Goal: Information Seeking & Learning: Learn about a topic

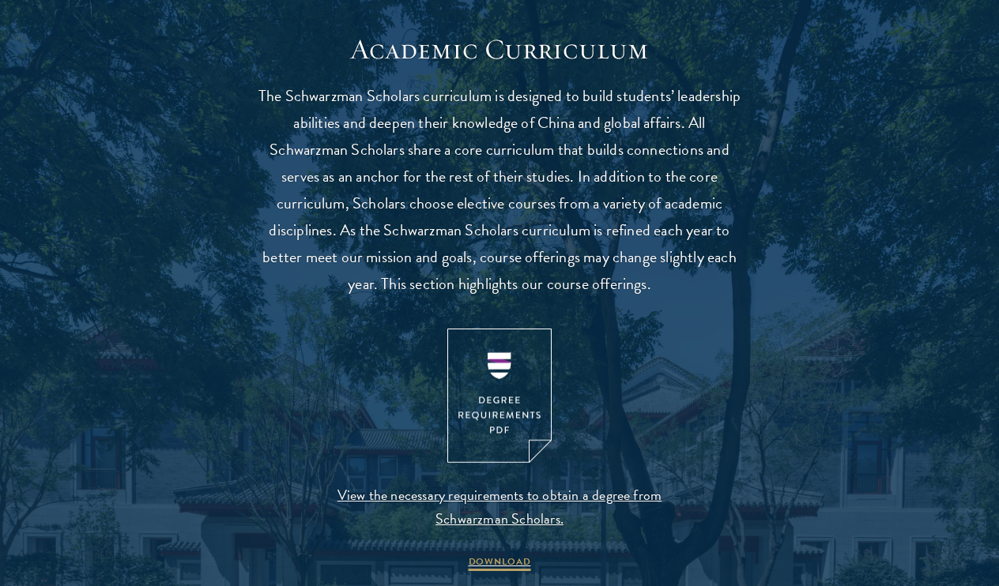
scroll to position [1390, 0]
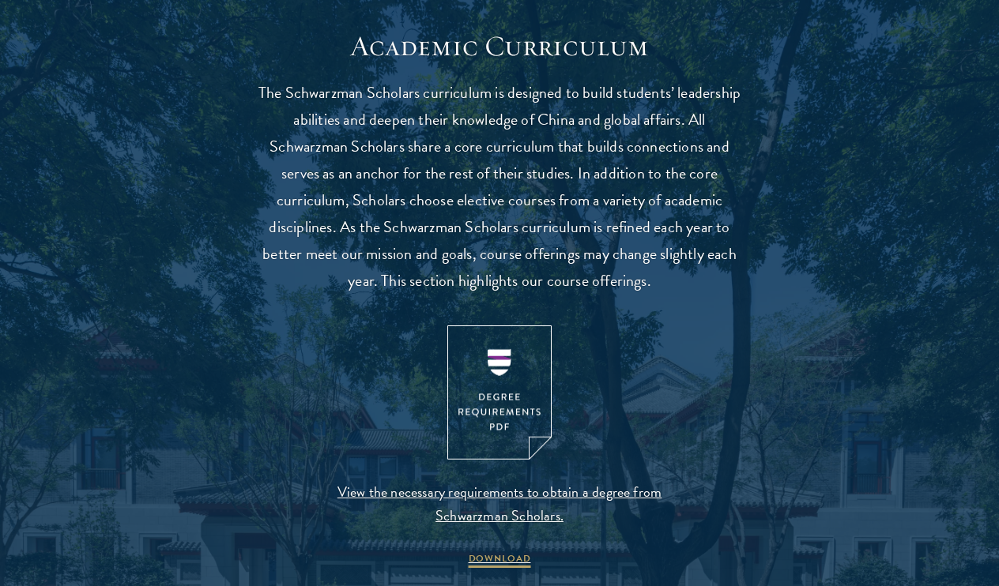
click at [493, 359] on img at bounding box center [499, 393] width 104 height 135
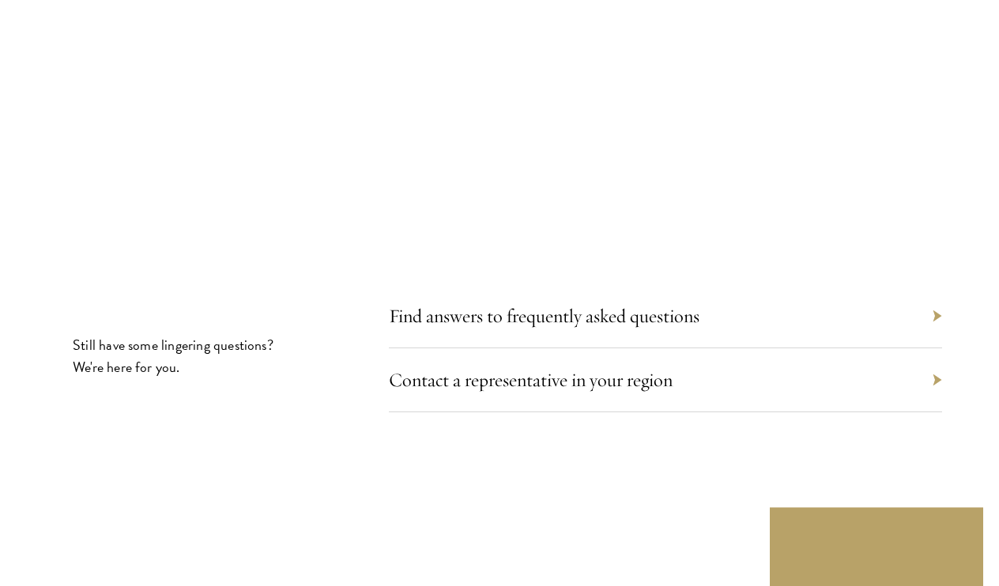
scroll to position [8675, 0]
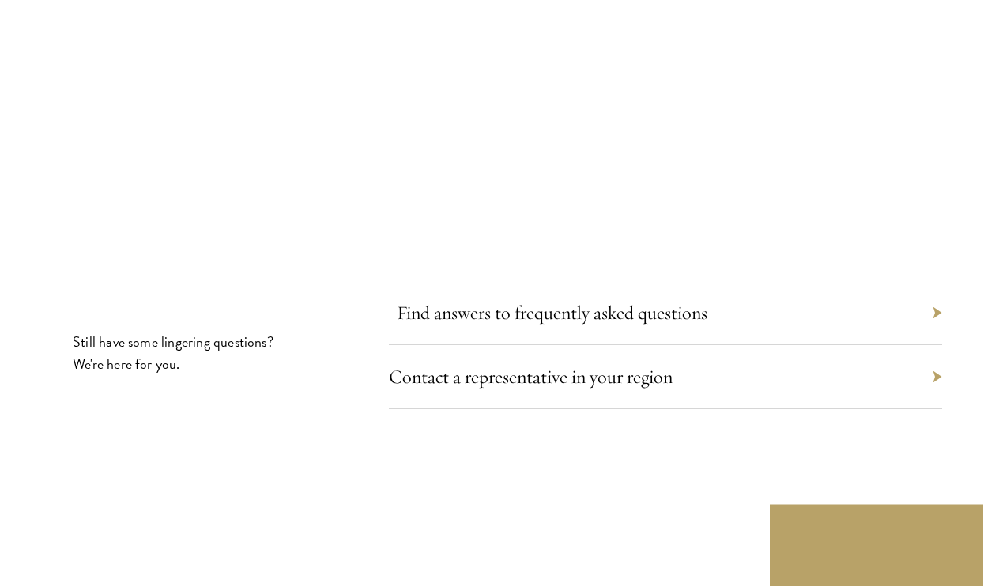
click at [595, 301] on link "Find answers to frequently asked questions" at bounding box center [552, 313] width 311 height 24
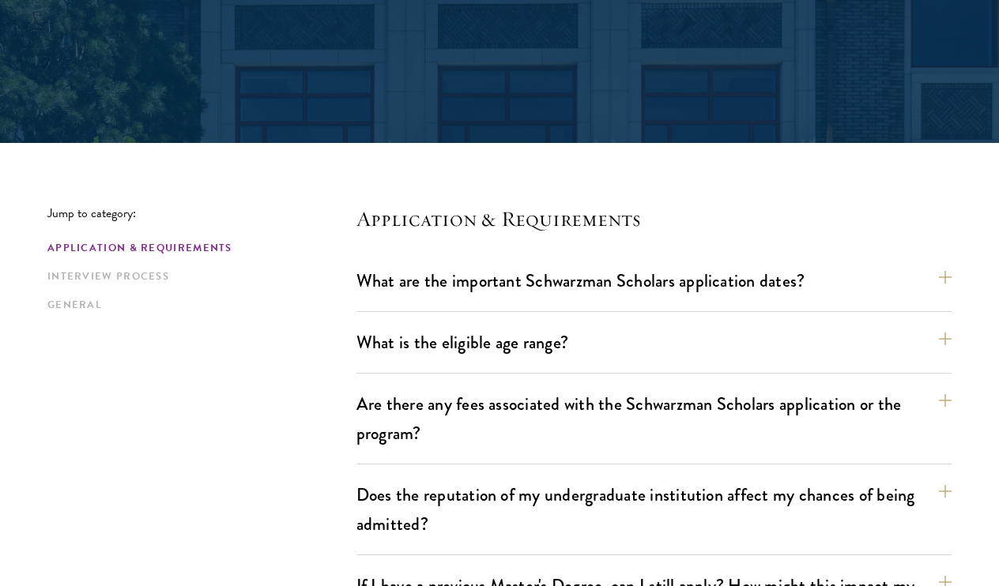
scroll to position [271, 0]
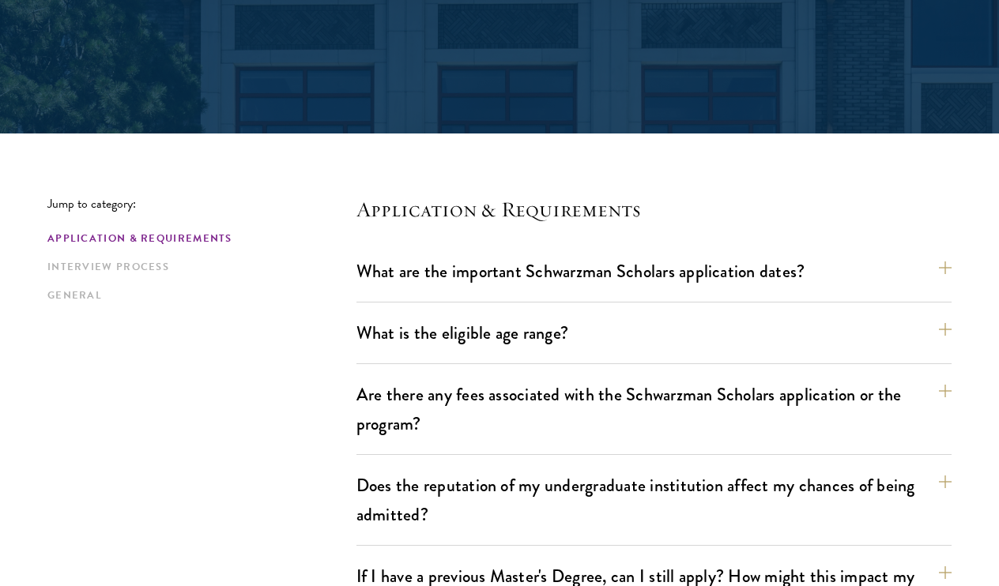
click at [492, 209] on h4 "Application & Requirements" at bounding box center [653, 209] width 595 height 25
click at [542, 201] on h4 "Application & Requirements" at bounding box center [653, 209] width 595 height 25
click at [542, 213] on h4 "Application & Requirements" at bounding box center [653, 209] width 595 height 25
click at [579, 275] on button "What are the important Schwarzman Scholars application dates?" at bounding box center [661, 272] width 595 height 36
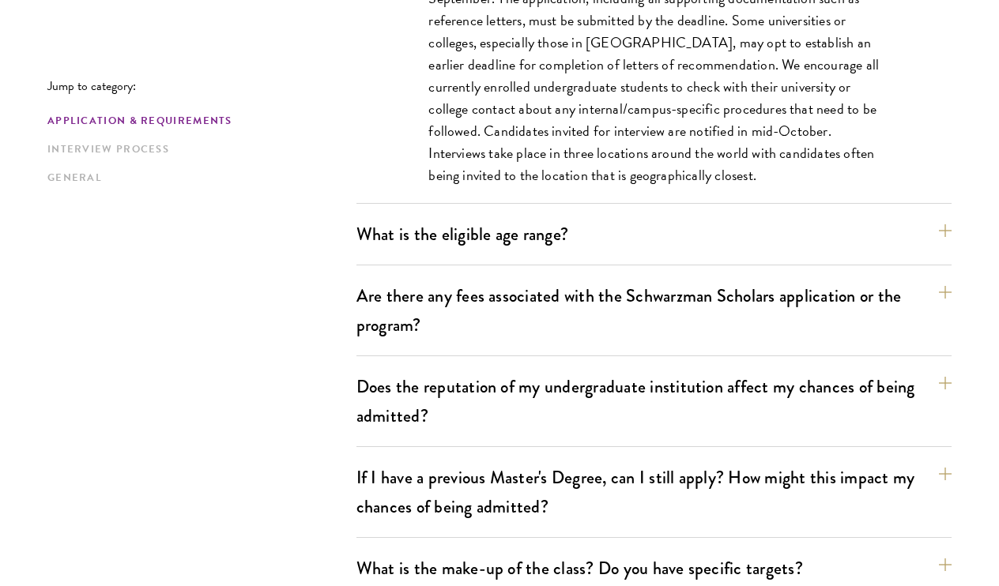
scroll to position [807, 0]
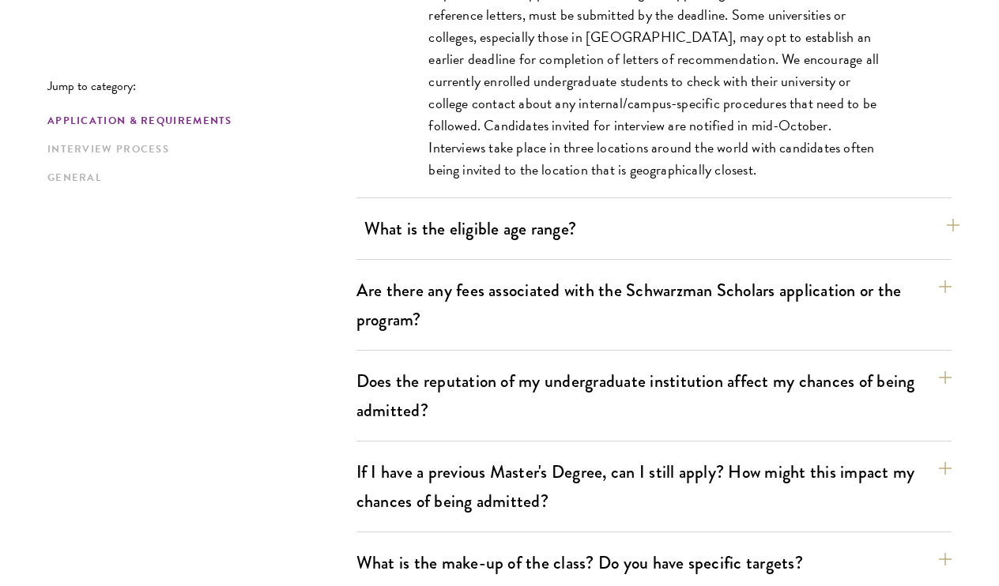
click at [566, 231] on button "What is the eligible age range?" at bounding box center [661, 229] width 595 height 36
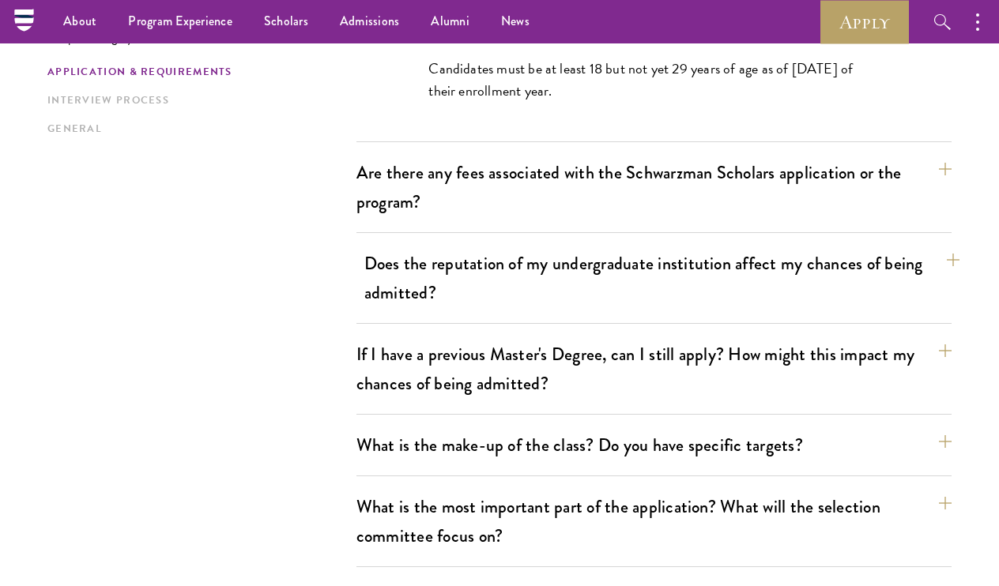
scroll to position [598, 0]
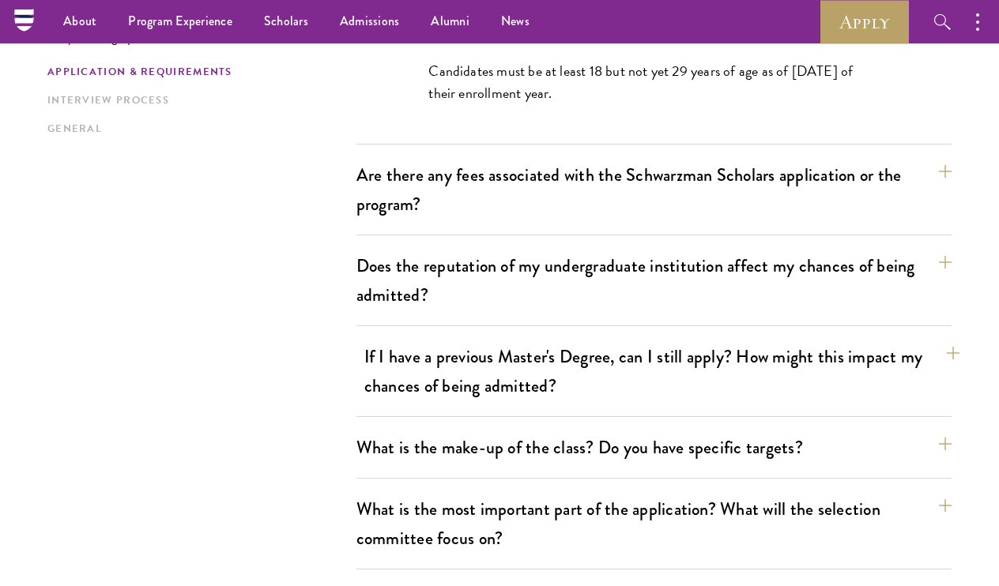
click at [520, 367] on button "If I have a previous Master's Degree, can I still apply? How might this impact …" at bounding box center [661, 371] width 595 height 65
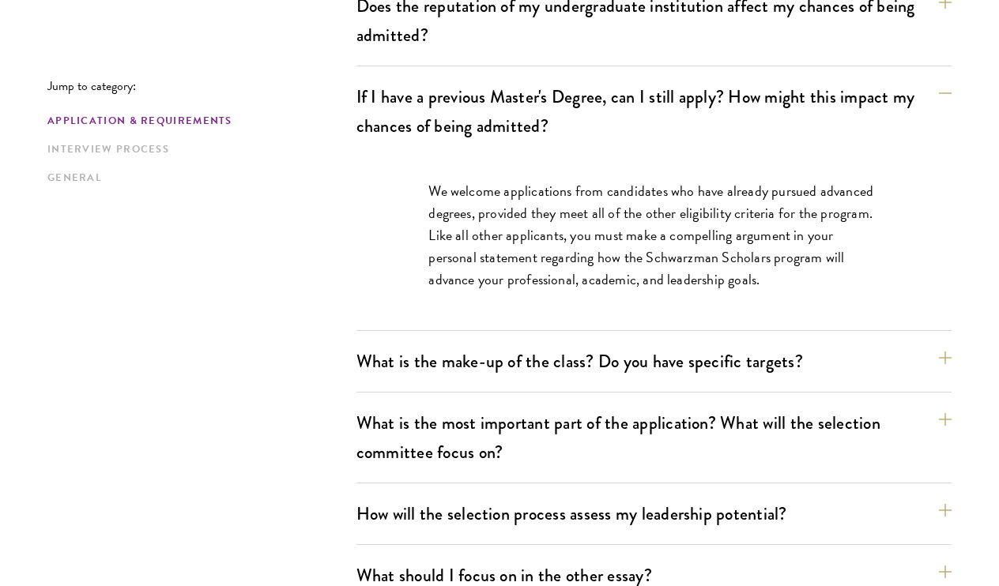
scroll to position [765, 0]
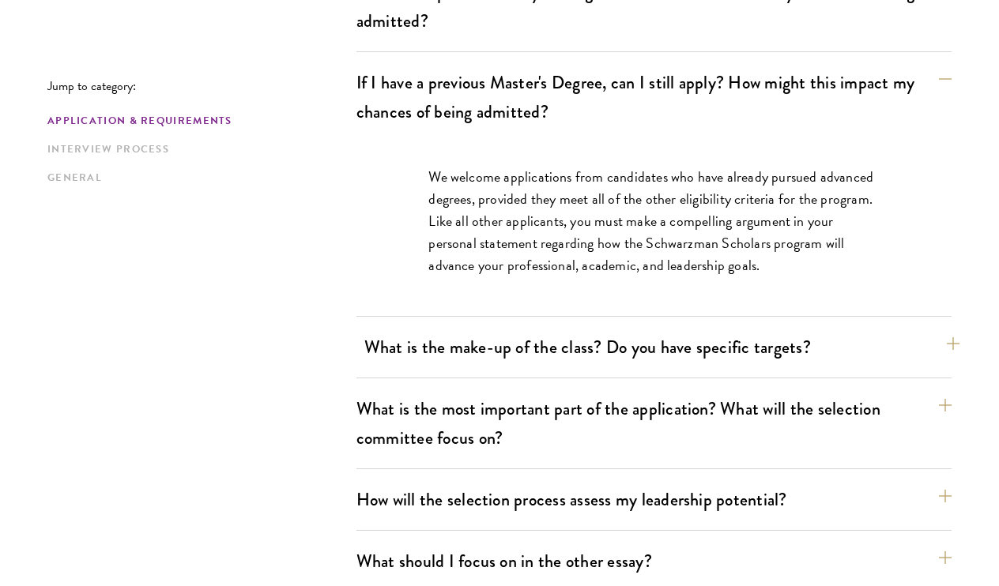
click at [556, 342] on button "What is the make-up of the class? Do you have specific targets?" at bounding box center [661, 347] width 595 height 36
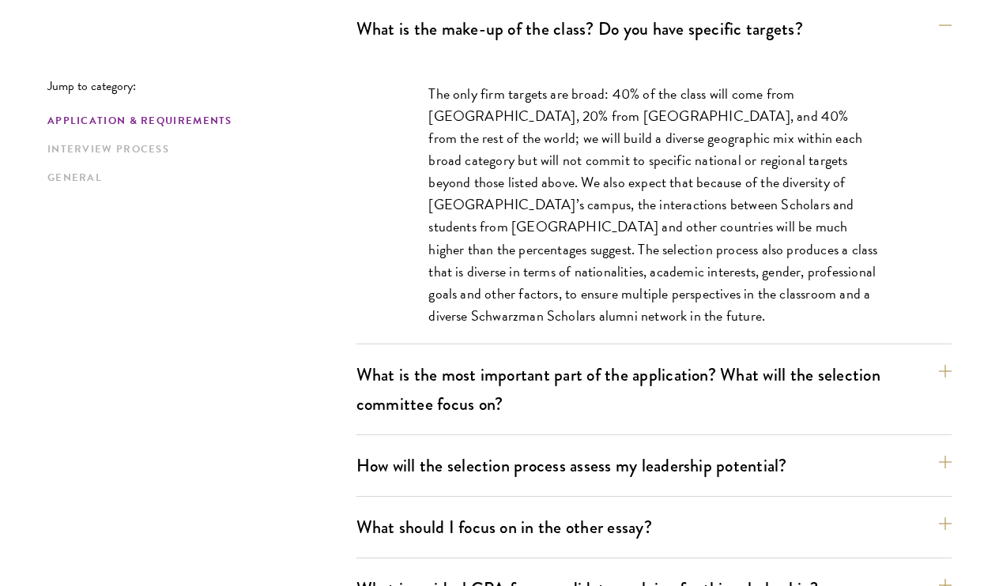
scroll to position [921, 0]
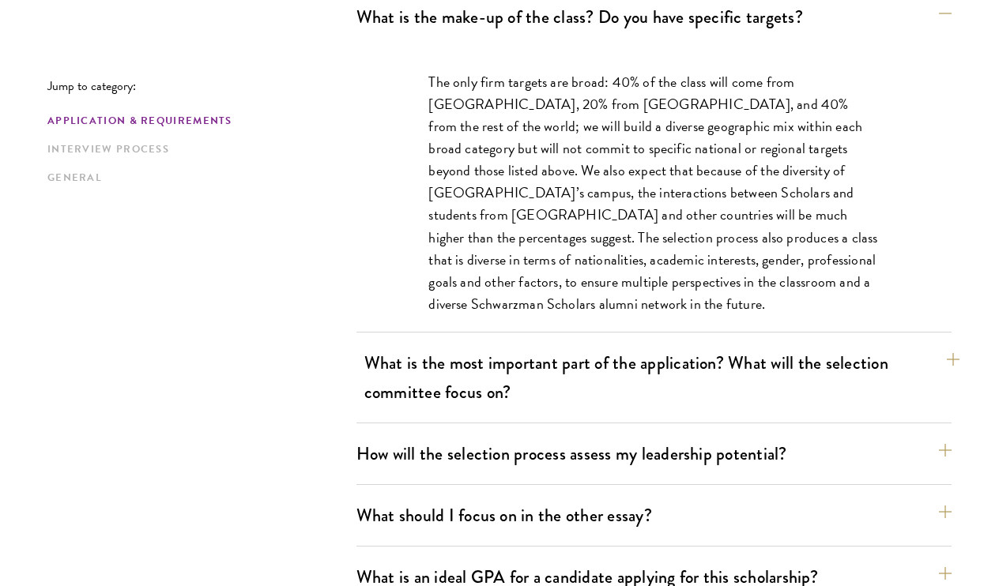
click at [717, 373] on button "What is the most important part of the application? What will the selection com…" at bounding box center [661, 377] width 595 height 65
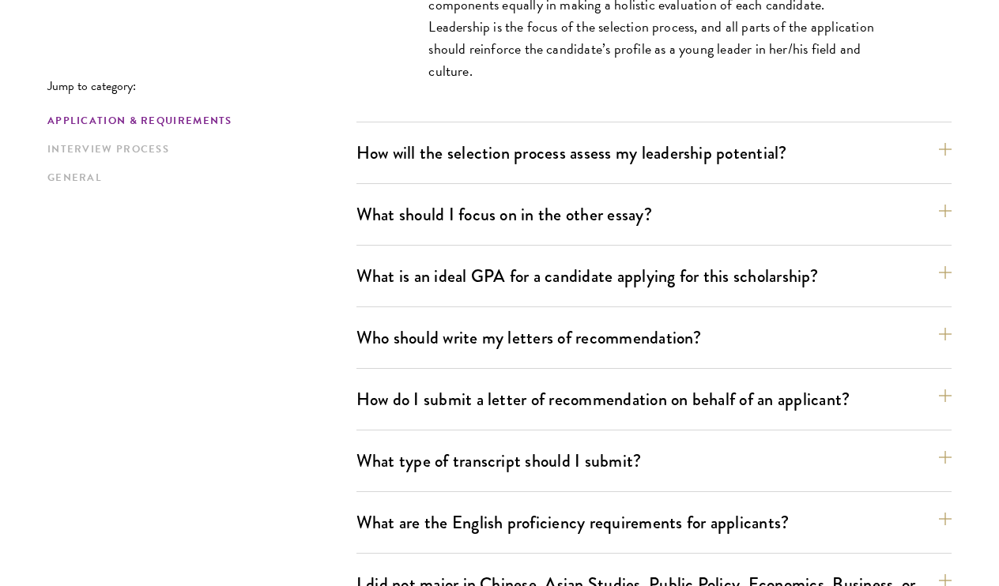
scroll to position [1157, 0]
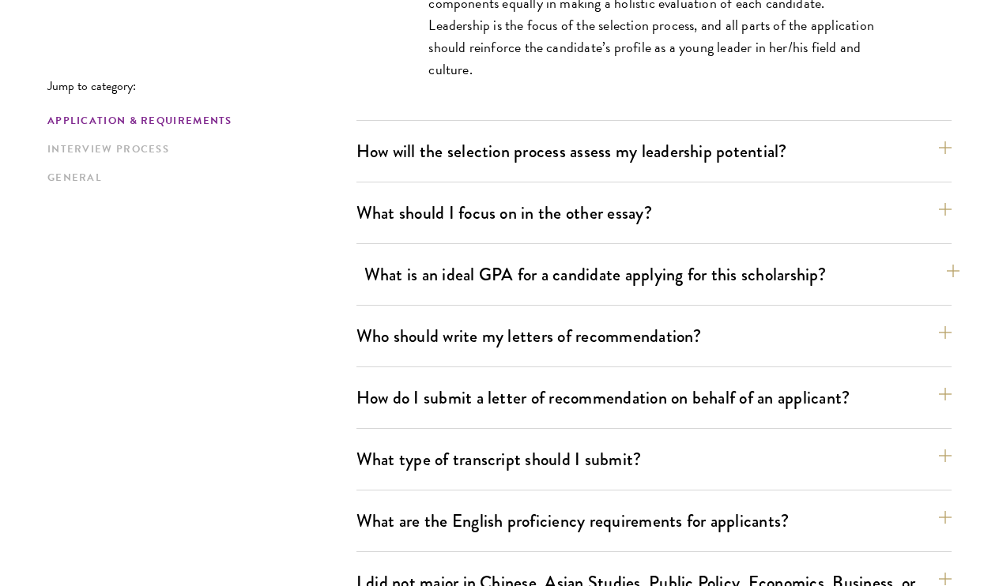
click at [645, 291] on button "What is an ideal GPA for a candidate applying for this scholarship?" at bounding box center [661, 275] width 595 height 36
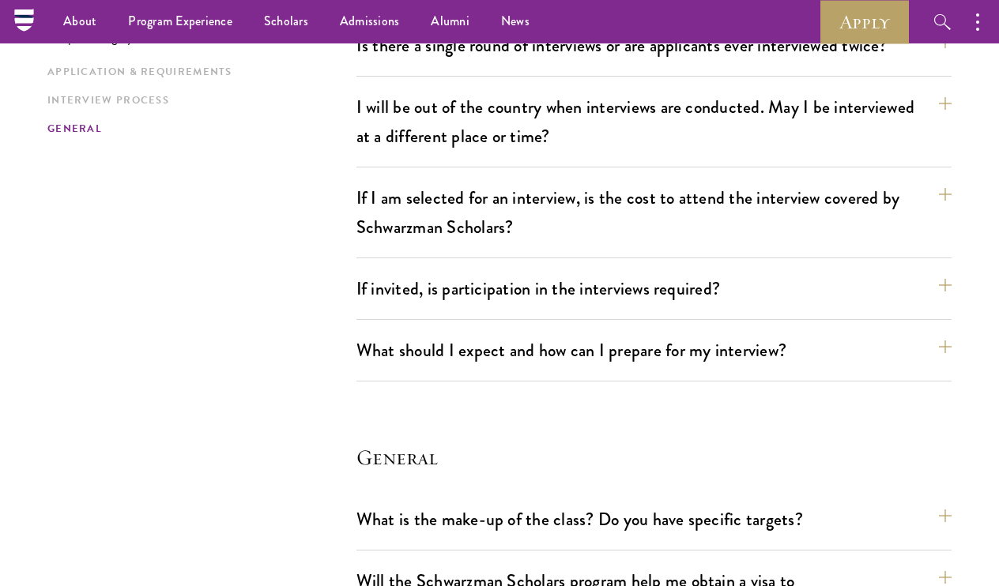
scroll to position [2391, 0]
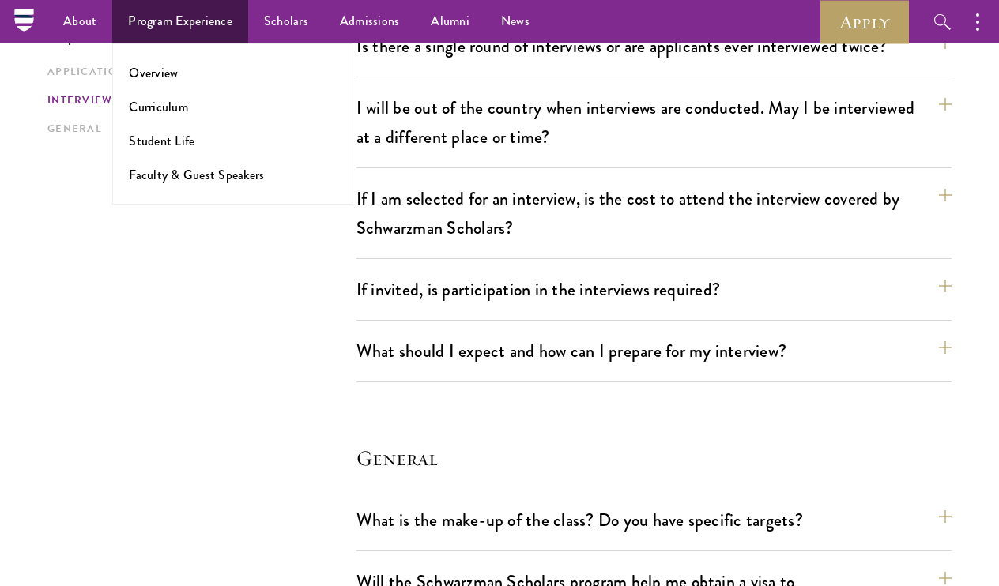
click at [170, 17] on link "Program Experience" at bounding box center [180, 21] width 136 height 43
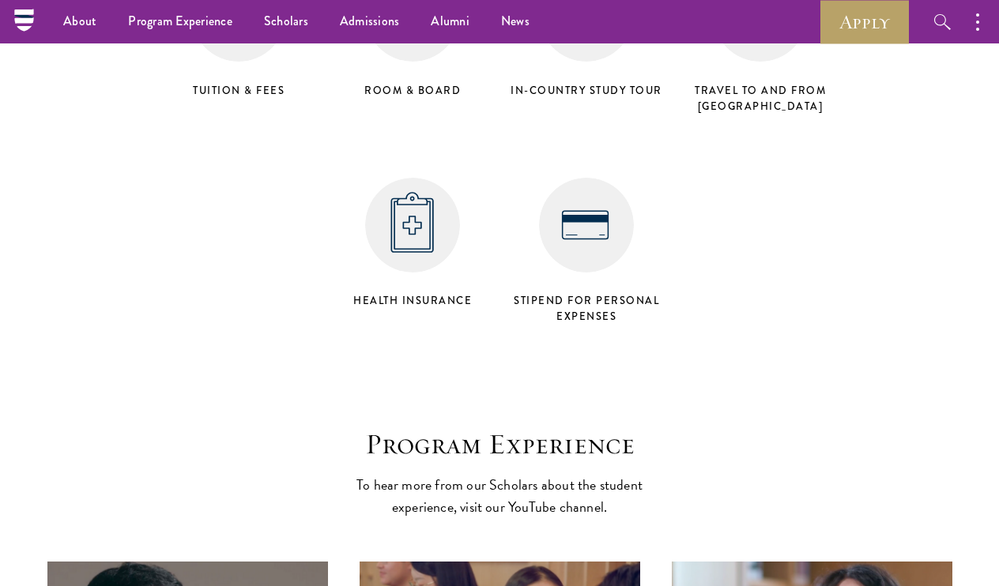
scroll to position [6505, 0]
click at [581, 190] on img at bounding box center [586, 226] width 95 height 95
click at [582, 189] on img at bounding box center [586, 226] width 95 height 95
click at [589, 294] on h4 "Stipend for personal expenses" at bounding box center [586, 310] width 158 height 32
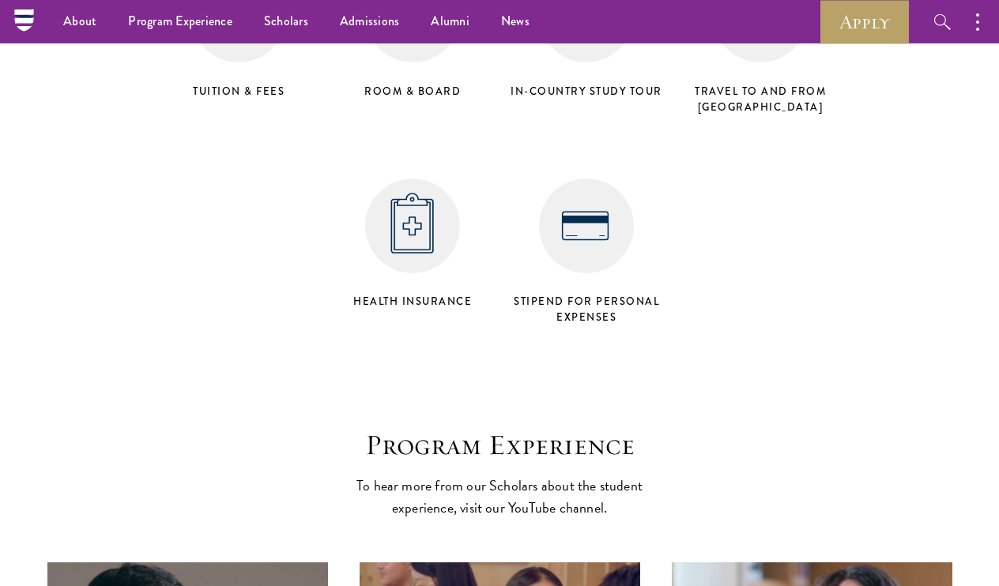
click at [597, 294] on h4 "Stipend for personal expenses" at bounding box center [586, 310] width 158 height 32
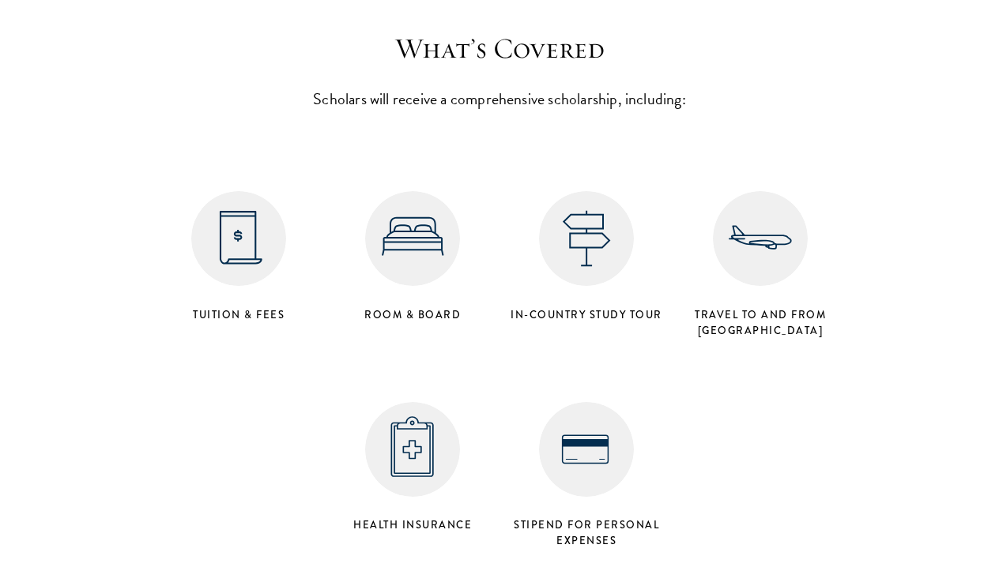
scroll to position [6287, 0]
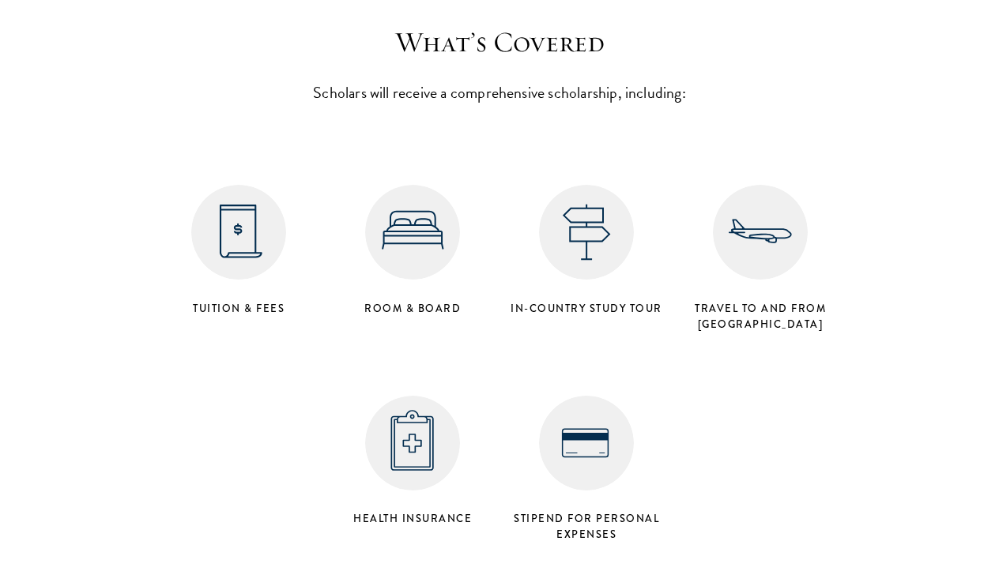
click at [597, 422] on img at bounding box center [586, 443] width 95 height 95
click at [619, 429] on img at bounding box center [586, 443] width 95 height 95
click at [619, 430] on img at bounding box center [586, 443] width 95 height 95
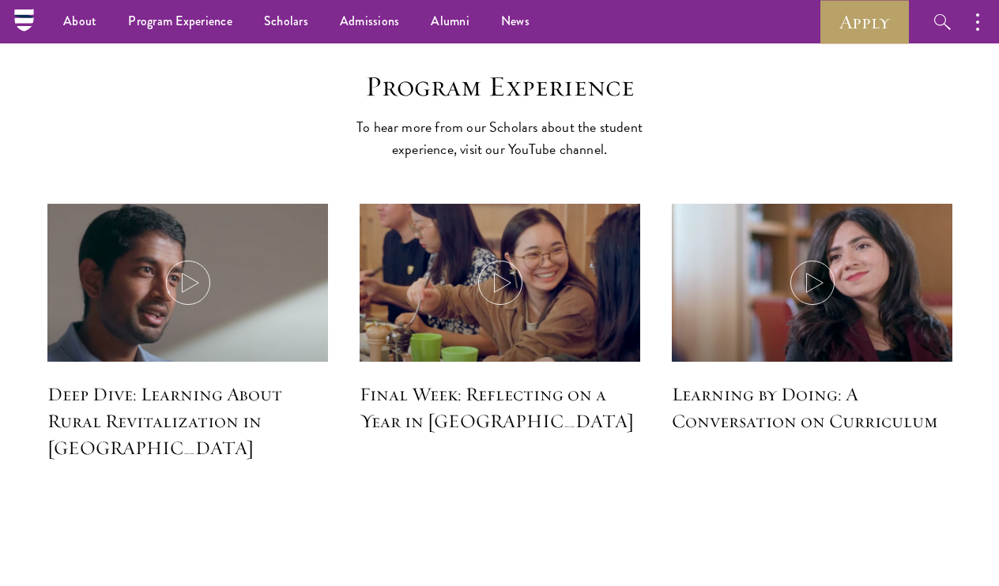
scroll to position [6863, 0]
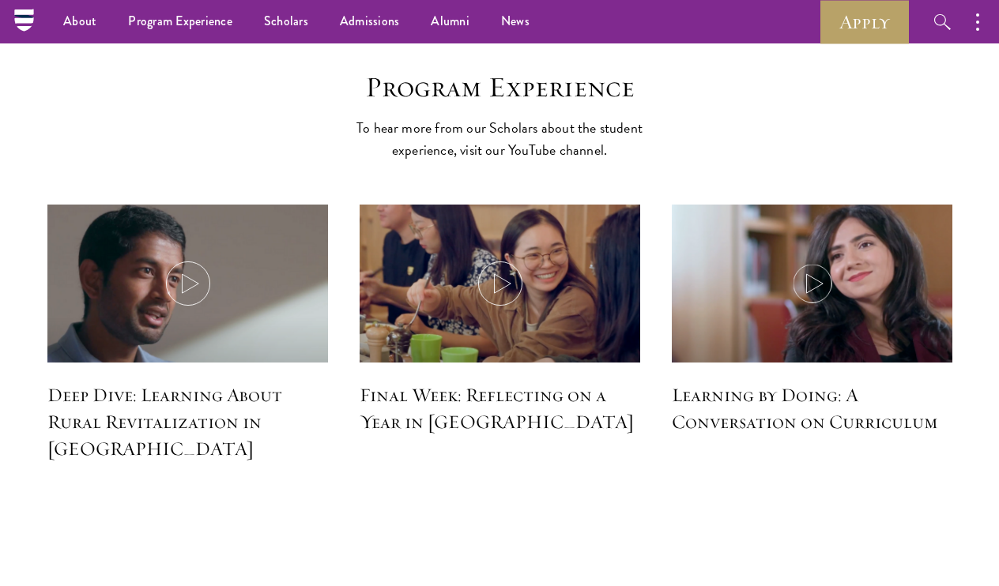
click at [801, 262] on icon at bounding box center [812, 284] width 44 height 44
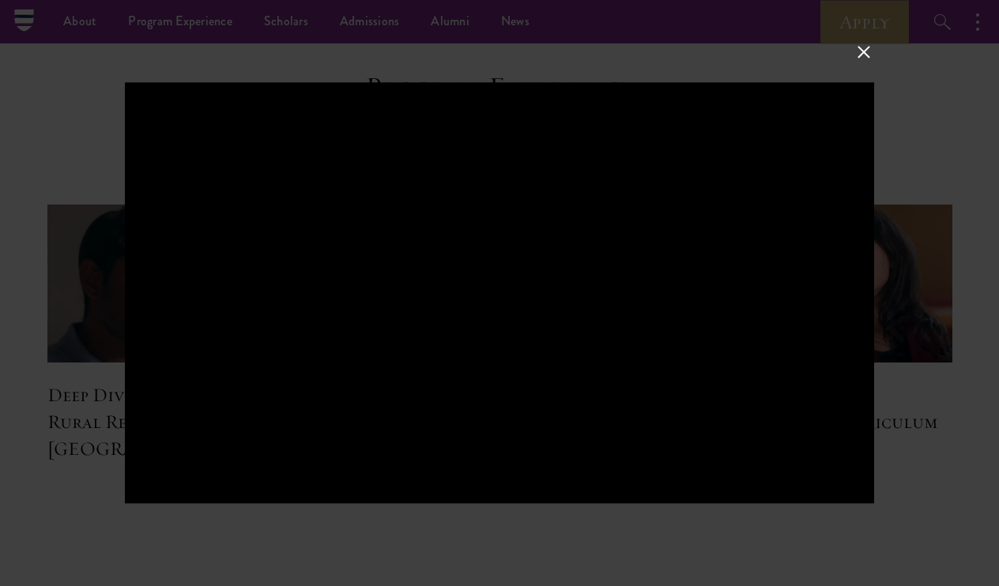
click at [872, 50] on button at bounding box center [863, 52] width 21 height 21
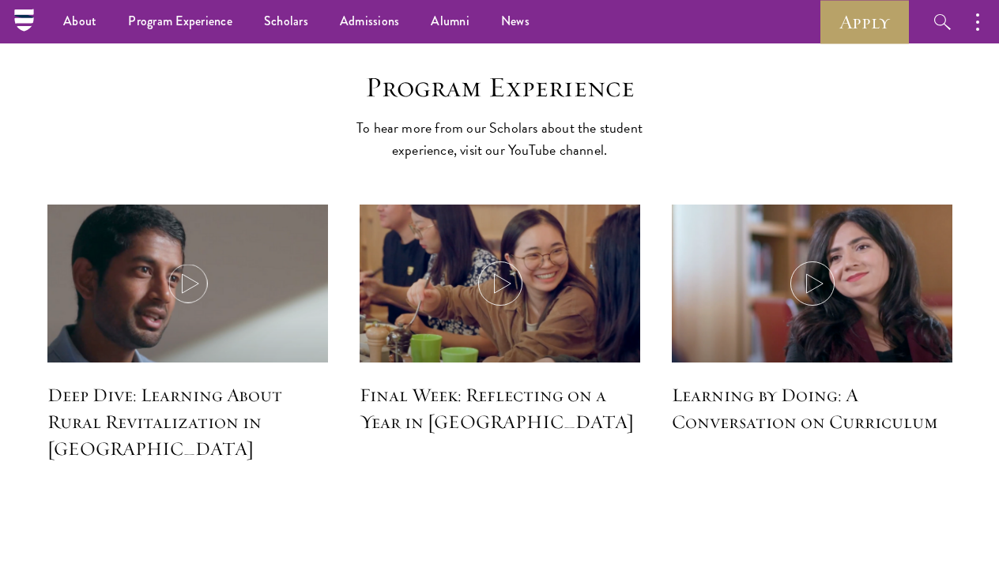
click at [180, 262] on icon at bounding box center [188, 284] width 44 height 44
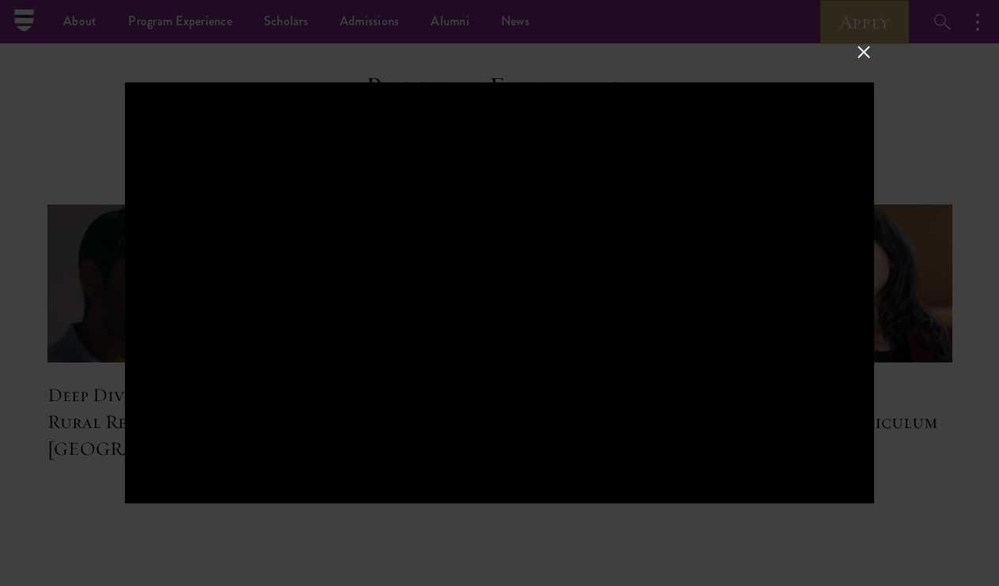
click at [868, 46] on button at bounding box center [863, 52] width 21 height 21
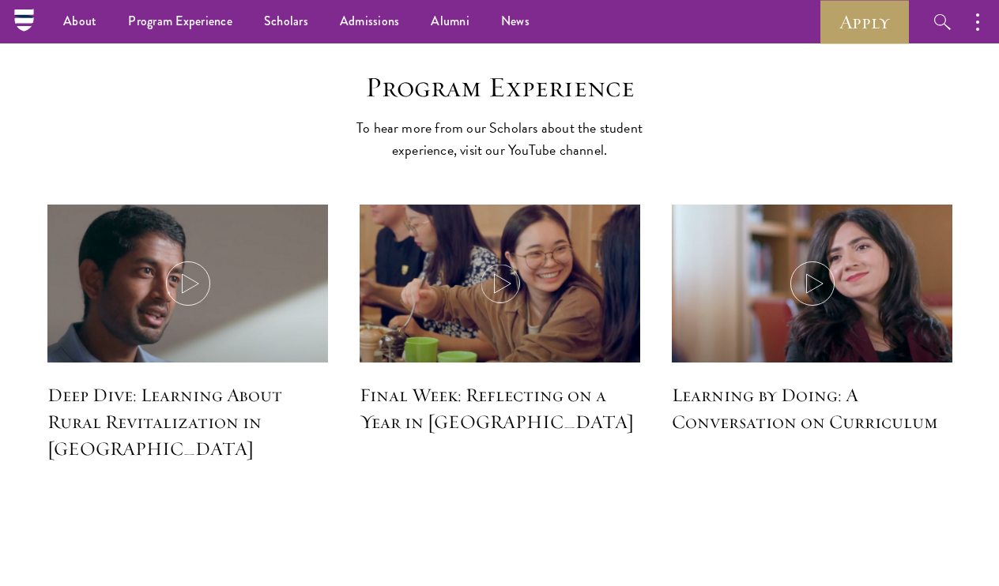
click at [506, 262] on icon at bounding box center [500, 284] width 44 height 44
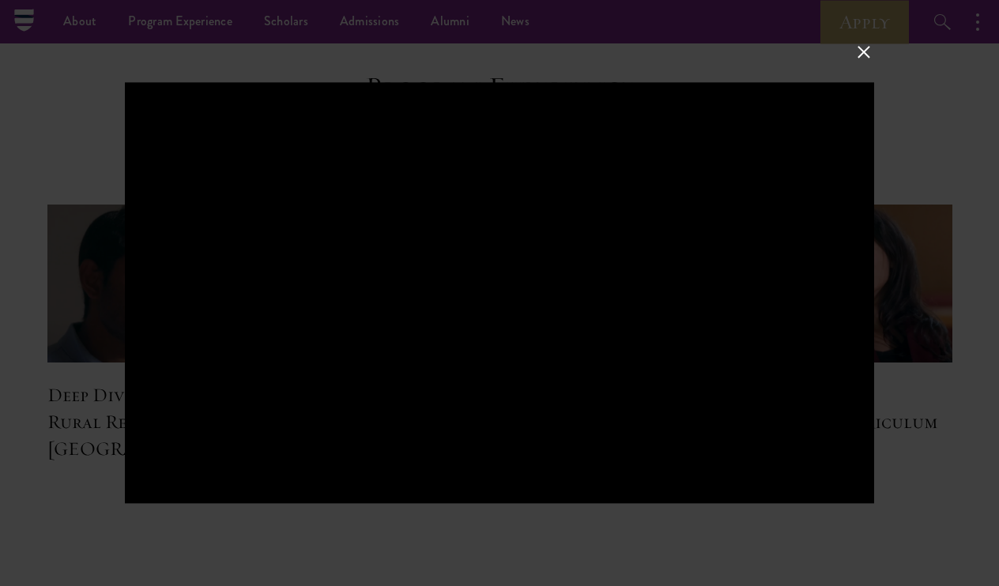
click at [864, 51] on button at bounding box center [863, 52] width 21 height 21
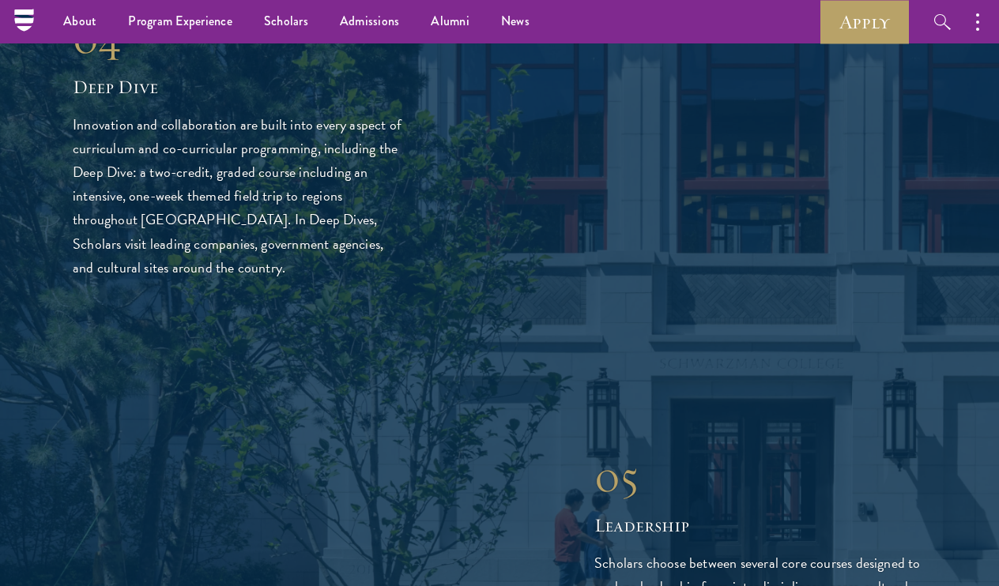
scroll to position [3706, 0]
